Goal: Task Accomplishment & Management: Manage account settings

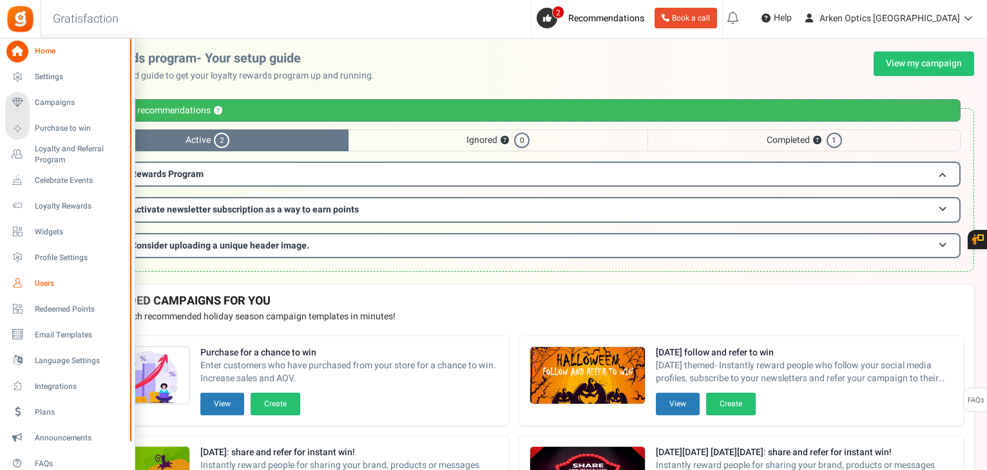
click at [44, 282] on span "Users" at bounding box center [80, 283] width 90 height 11
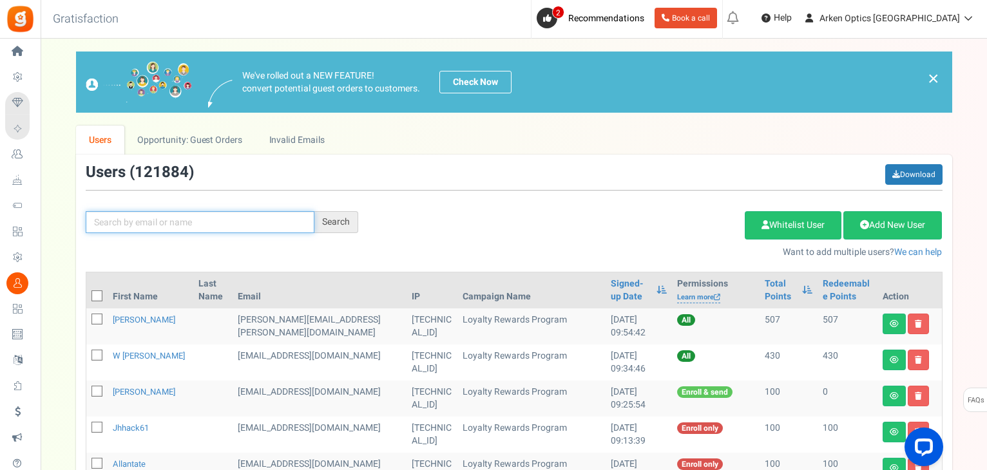
click at [122, 227] on input "text" at bounding box center [200, 222] width 229 height 22
paste input "[EMAIL_ADDRESS][DOMAIN_NAME]"
type input "[EMAIL_ADDRESS][DOMAIN_NAME]"
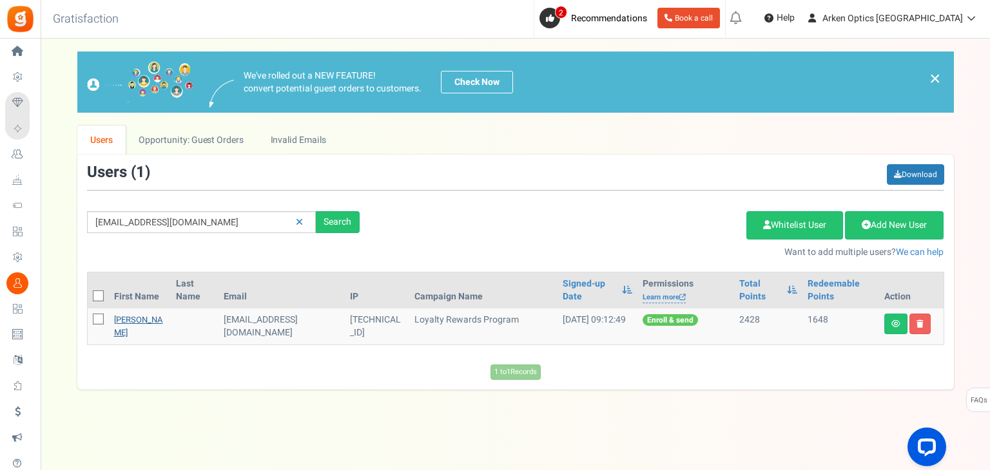
click at [131, 338] on link "[PERSON_NAME]" at bounding box center [138, 326] width 49 height 25
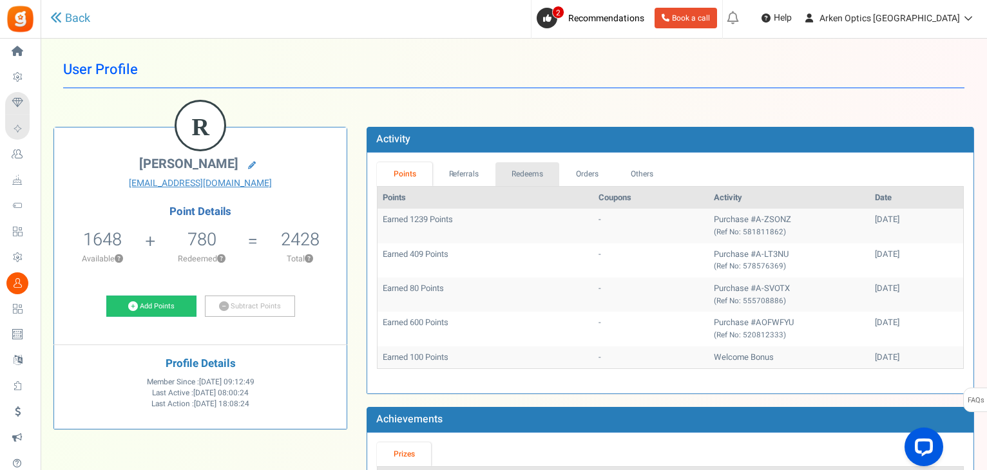
click at [522, 181] on link "Redeems" at bounding box center [527, 174] width 64 height 24
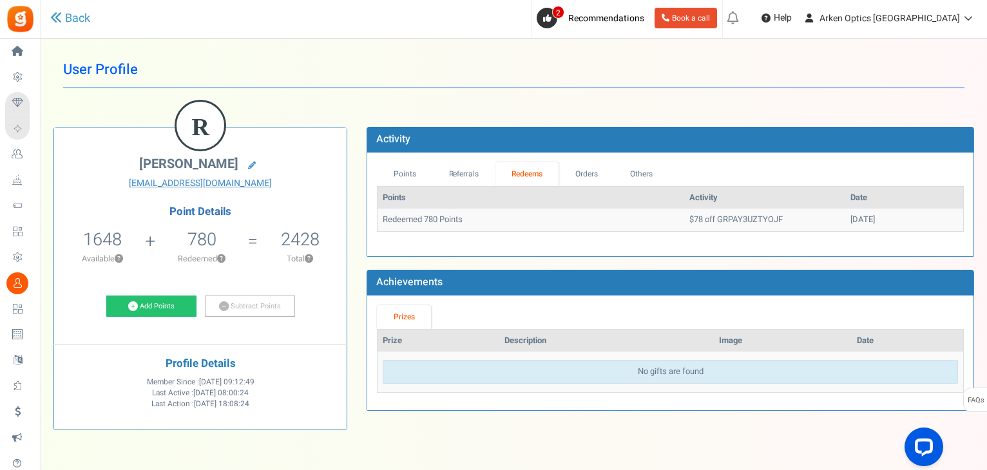
click at [299, 235] on h5 "2428" at bounding box center [300, 239] width 39 height 19
copy h5 "2428"
